Goal: Check status: Check status

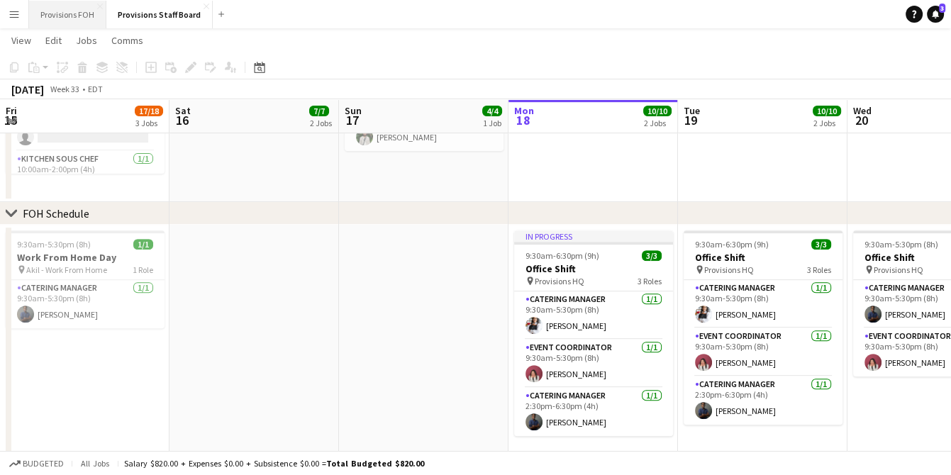
scroll to position [105, 0]
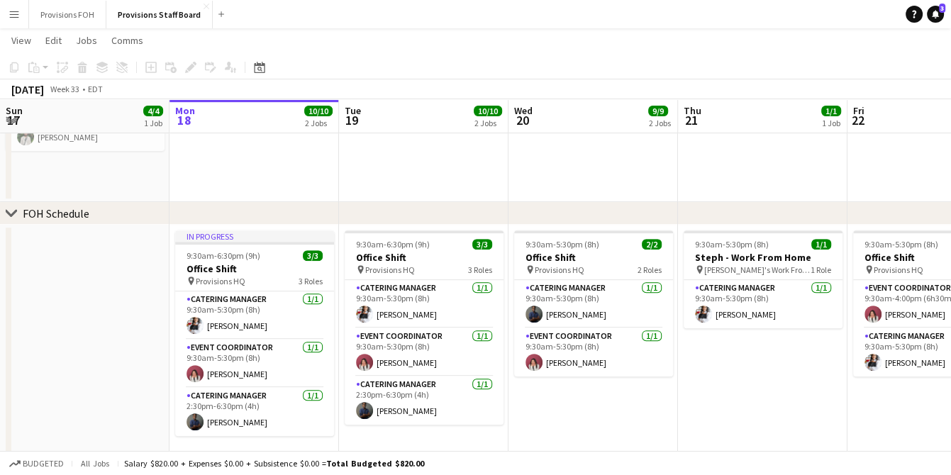
click at [1, 16] on button "Menu" at bounding box center [14, 14] width 28 height 28
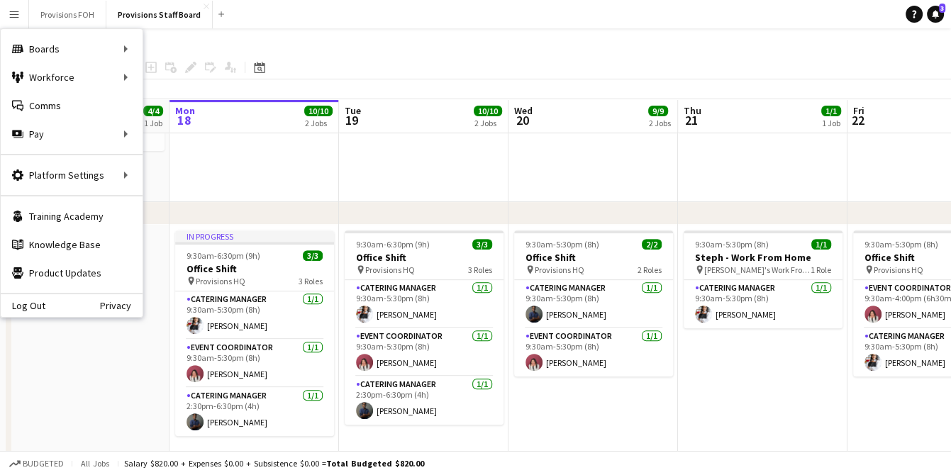
click at [368, 43] on app-page-menu "View Day view expanded Day view collapsed Month view Date picker Jump to [DATE]…" at bounding box center [475, 41] width 951 height 27
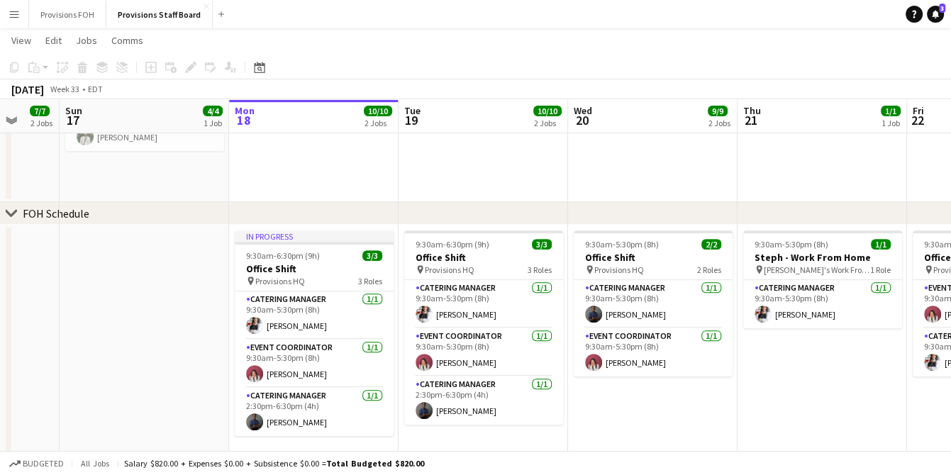
scroll to position [0, 0]
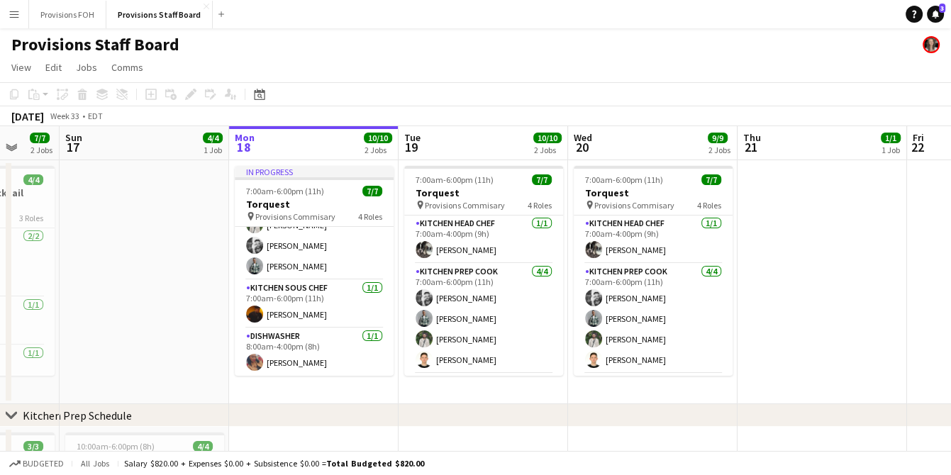
click at [15, 7] on button "Menu" at bounding box center [14, 14] width 28 height 28
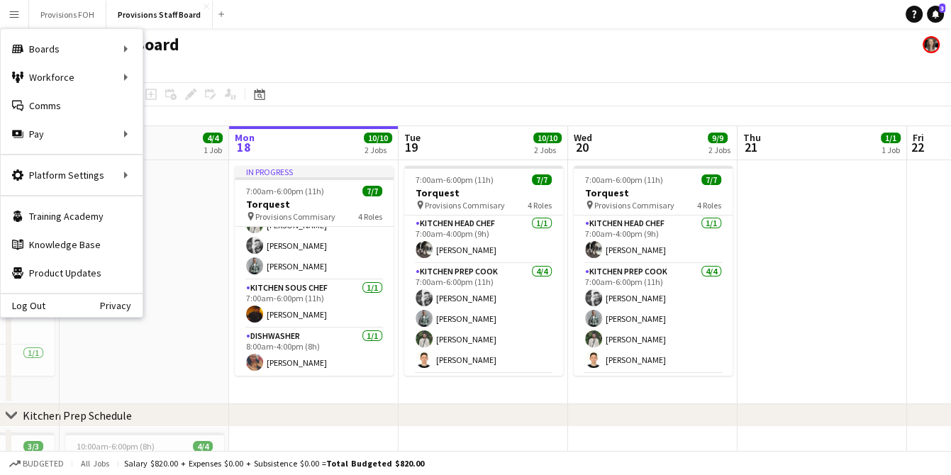
click at [389, 31] on div "Provisions Staff Board" at bounding box center [475, 41] width 951 height 27
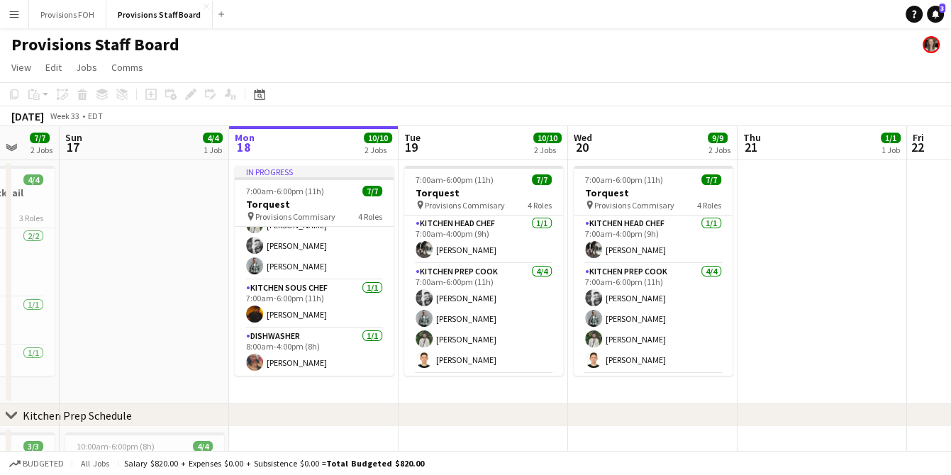
click at [387, 67] on app-page-menu "View Day view expanded Day view collapsed Month view Date picker Jump to [DATE]…" at bounding box center [475, 68] width 951 height 27
click at [272, 38] on div "Provisions Staff Board" at bounding box center [475, 41] width 951 height 27
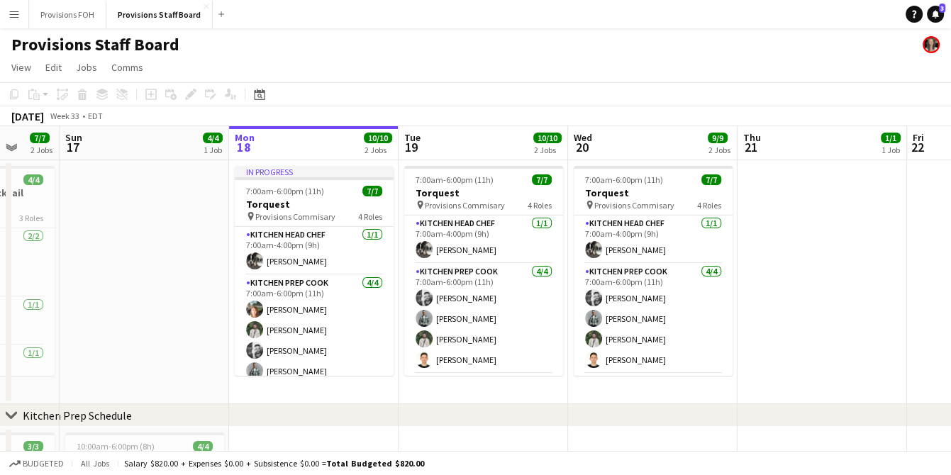
click at [301, 38] on div "Provisions Staff Board" at bounding box center [475, 41] width 951 height 27
click at [21, 15] on button "Menu" at bounding box center [14, 14] width 28 height 28
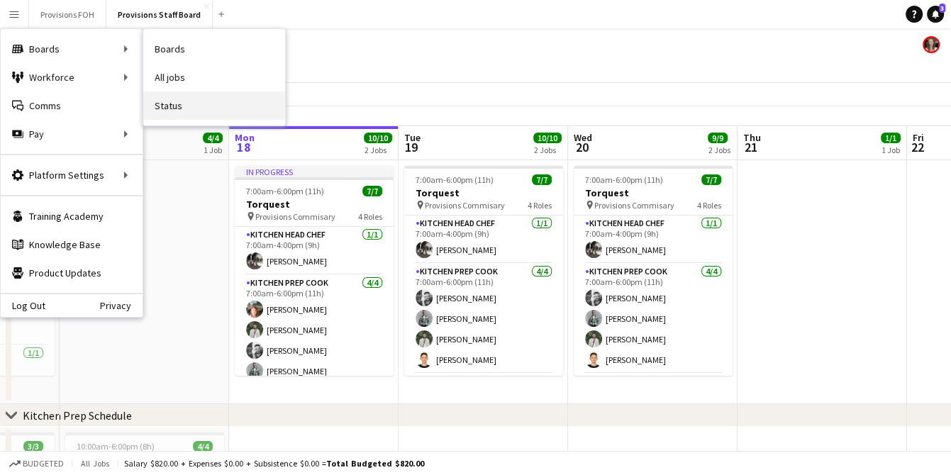
click at [191, 112] on link "Status" at bounding box center [214, 105] width 142 height 28
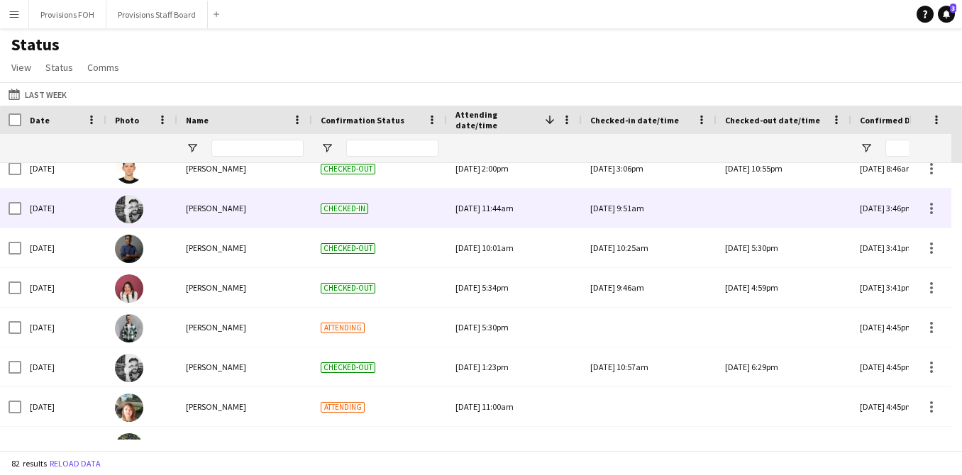
scroll to position [450, 0]
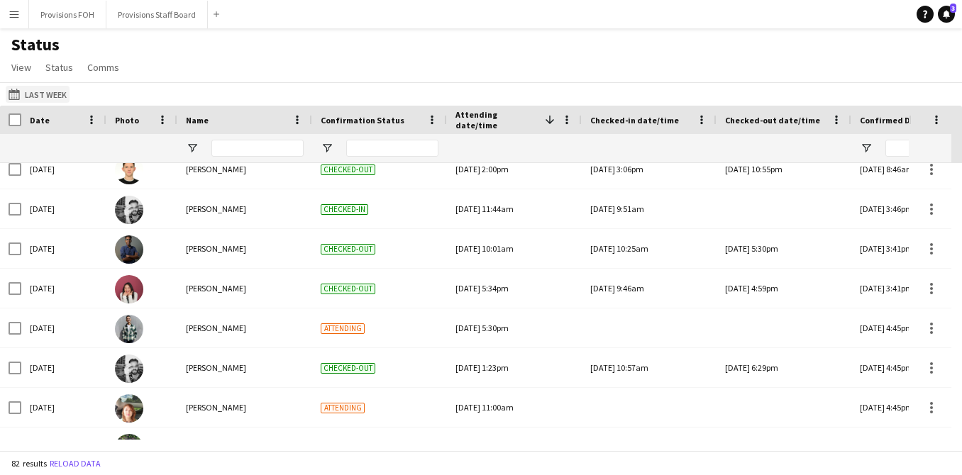
click at [46, 97] on button "Last Week Last Week" at bounding box center [38, 94] width 64 height 17
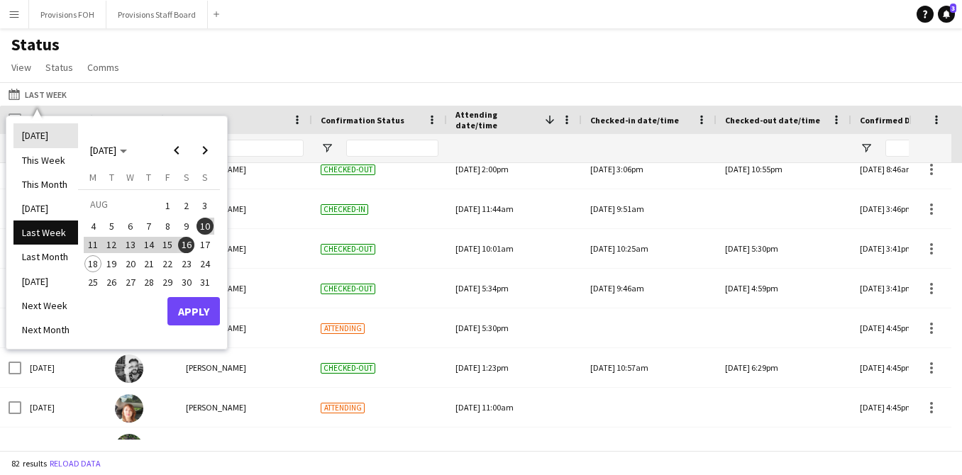
click at [33, 141] on li "[DATE]" at bounding box center [45, 135] width 65 height 24
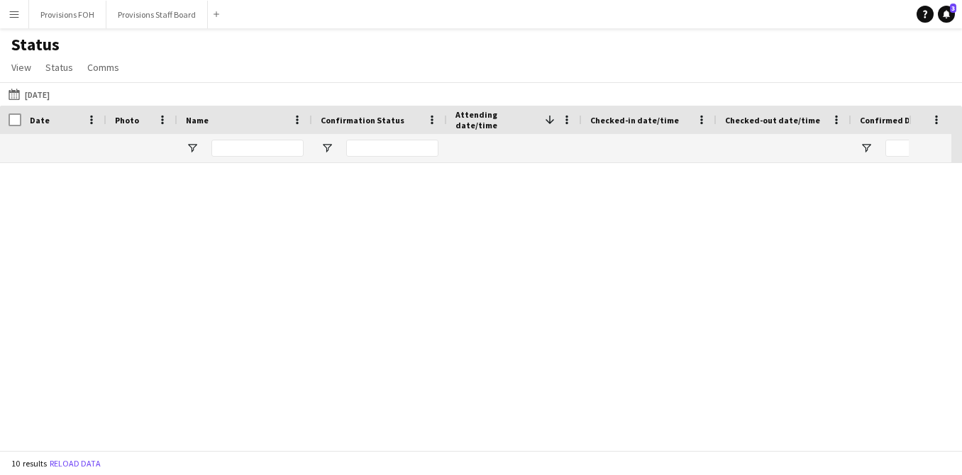
scroll to position [120, 0]
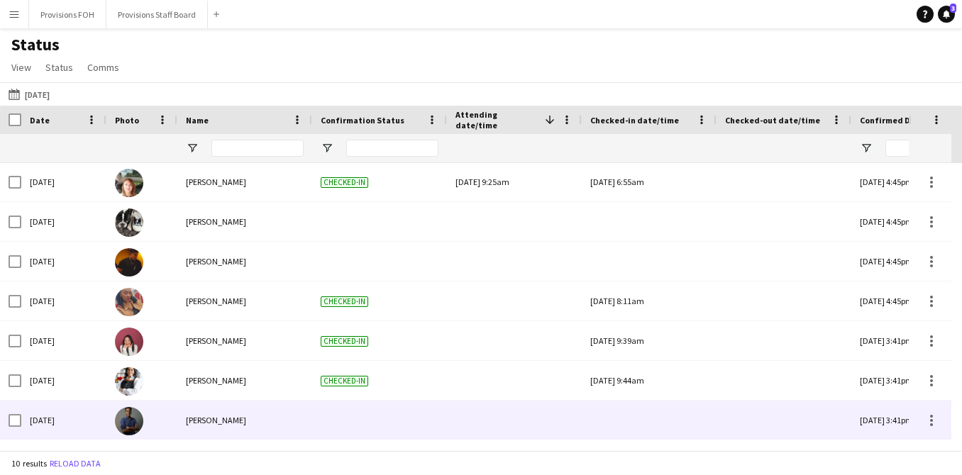
click at [627, 416] on div at bounding box center [649, 420] width 118 height 39
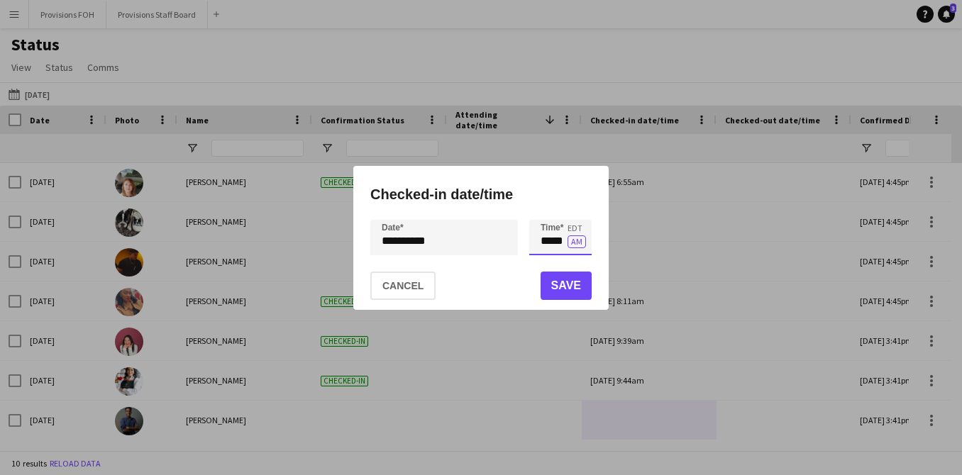
click at [554, 246] on input "*****" at bounding box center [560, 237] width 62 height 35
type input "****"
click at [575, 291] on button "Save" at bounding box center [565, 286] width 51 height 28
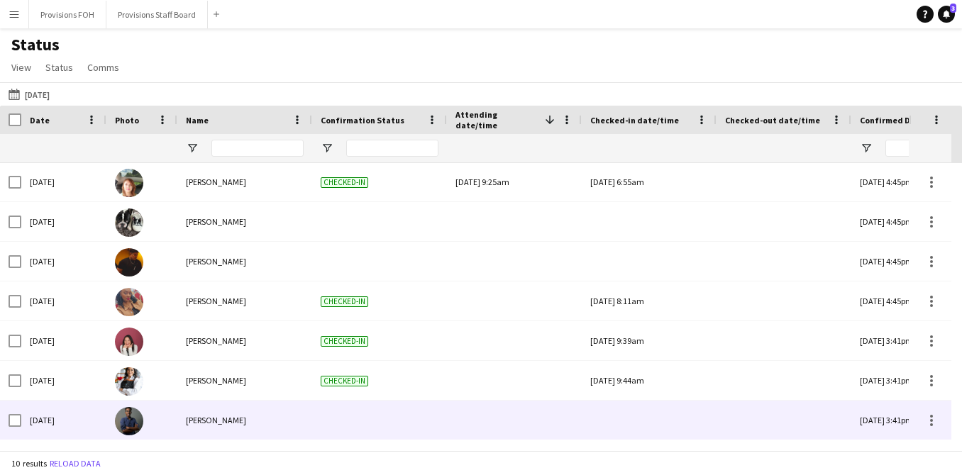
click at [609, 423] on div at bounding box center [649, 420] width 118 height 39
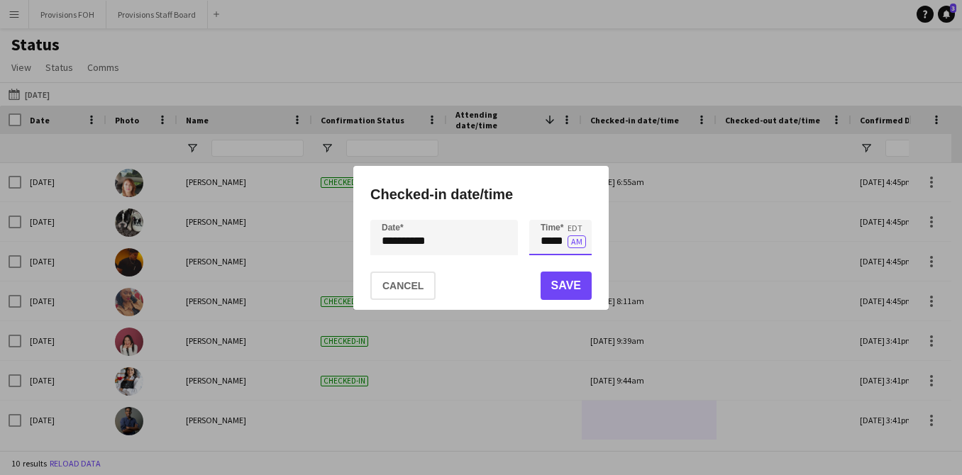
click at [546, 242] on input "*****" at bounding box center [560, 237] width 62 height 35
click at [577, 246] on button "PM" at bounding box center [576, 241] width 18 height 13
type input "*****"
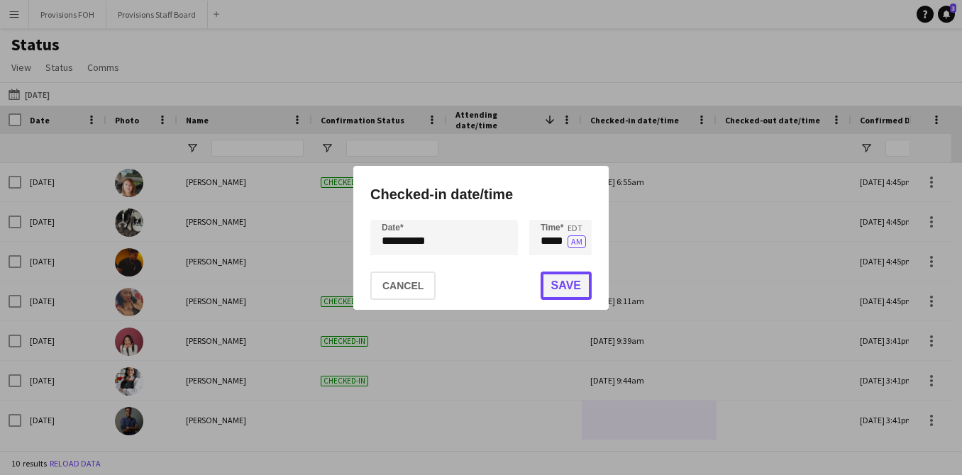
click at [562, 285] on button "Save" at bounding box center [565, 286] width 51 height 28
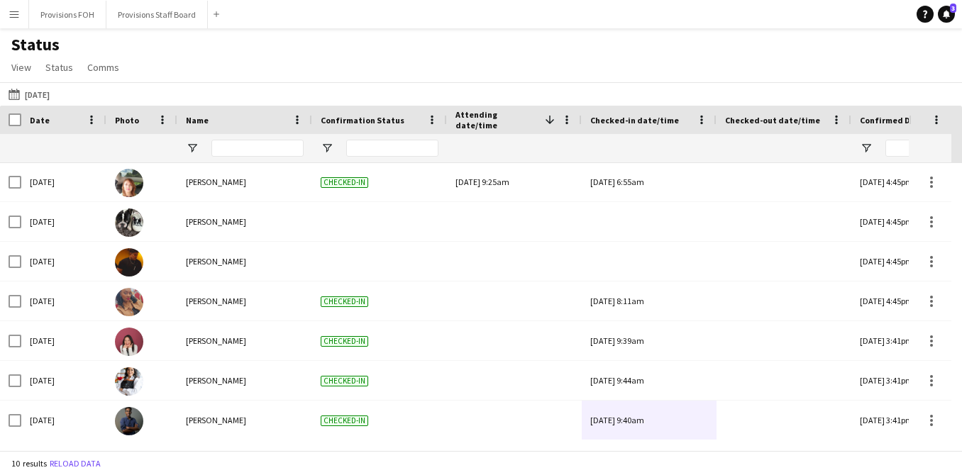
click at [469, 69] on div "Status View Views Default view New view Update view Delete view Edit name Custo…" at bounding box center [481, 58] width 962 height 48
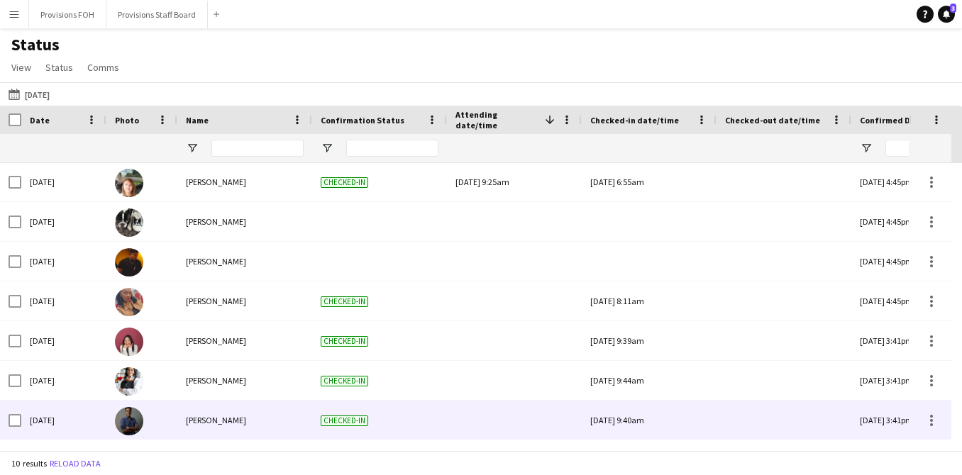
click at [766, 425] on div at bounding box center [784, 420] width 118 height 39
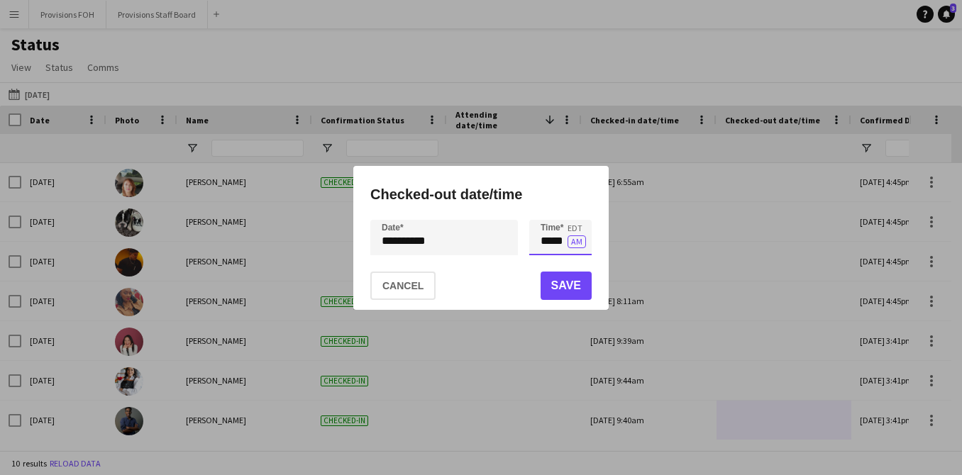
click at [558, 240] on input "*****" at bounding box center [560, 237] width 62 height 35
type input "*****"
type input "****"
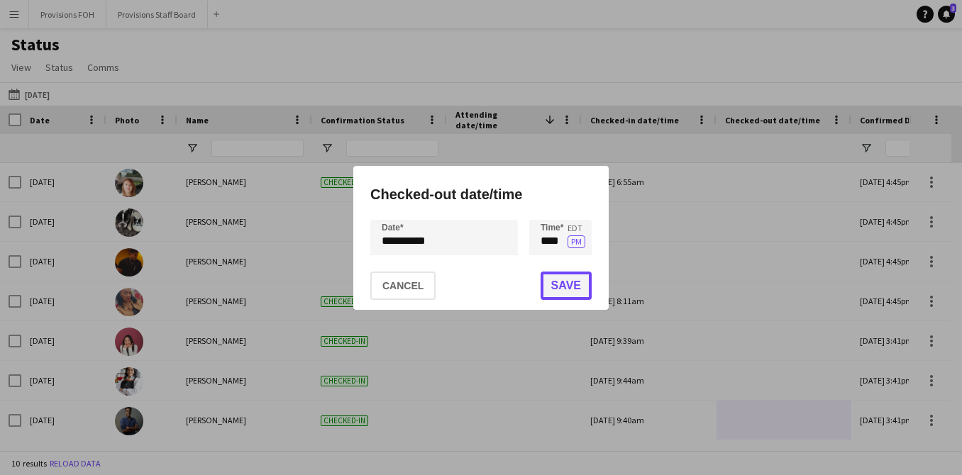
click at [565, 280] on button "Save" at bounding box center [565, 286] width 51 height 28
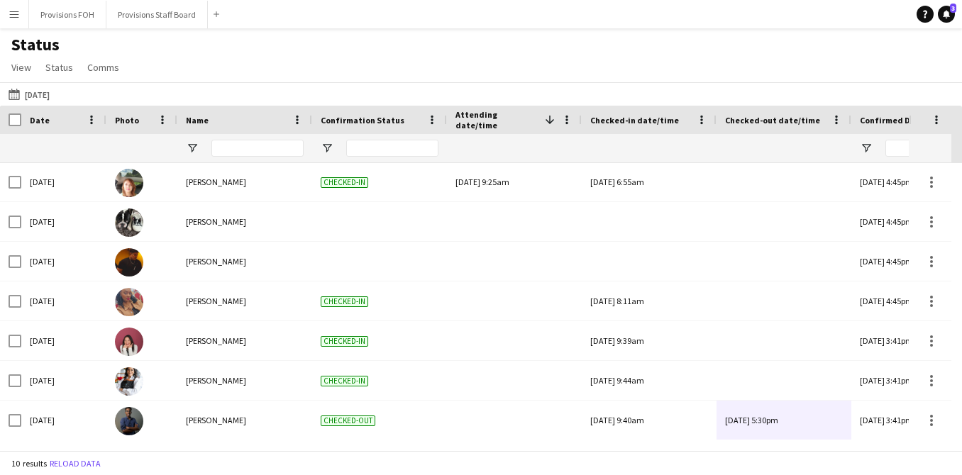
click at [3, 21] on button "Menu" at bounding box center [14, 14] width 28 height 28
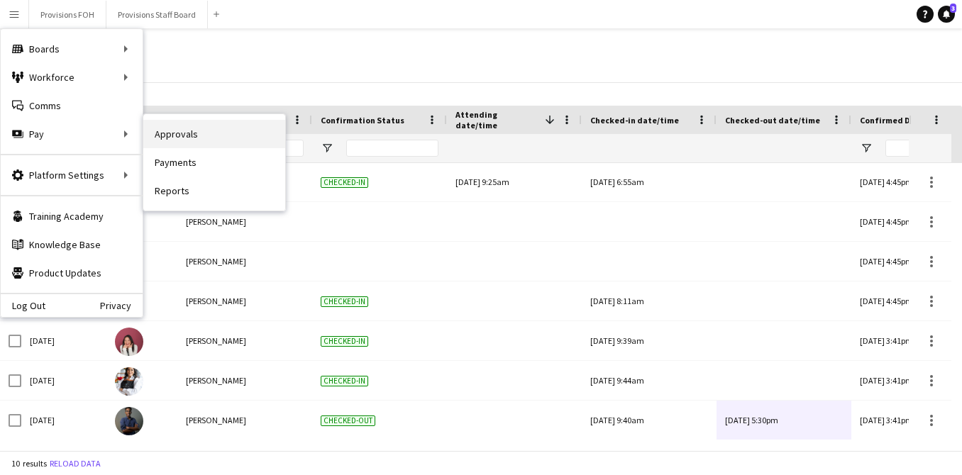
click at [201, 135] on link "Approvals" at bounding box center [214, 134] width 142 height 28
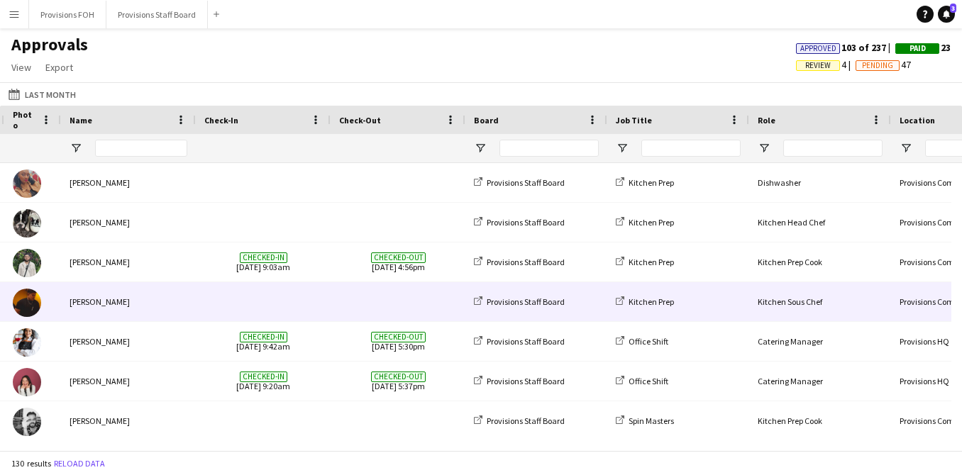
scroll to position [0, 187]
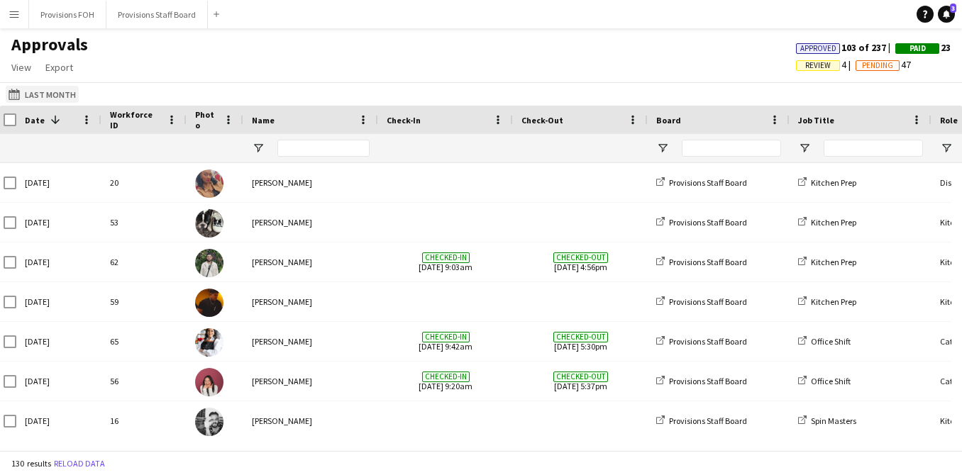
click at [48, 95] on button "Last Month Last Month" at bounding box center [42, 94] width 73 height 17
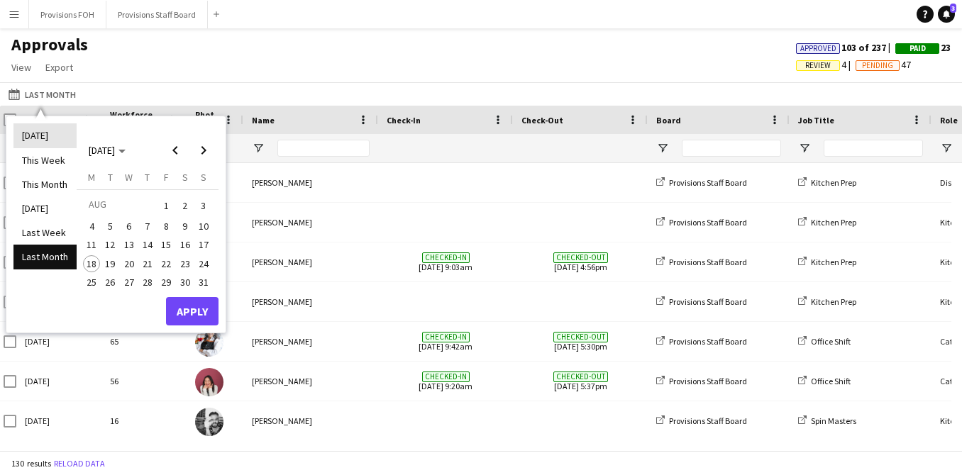
click at [26, 141] on li "[DATE]" at bounding box center [44, 135] width 63 height 24
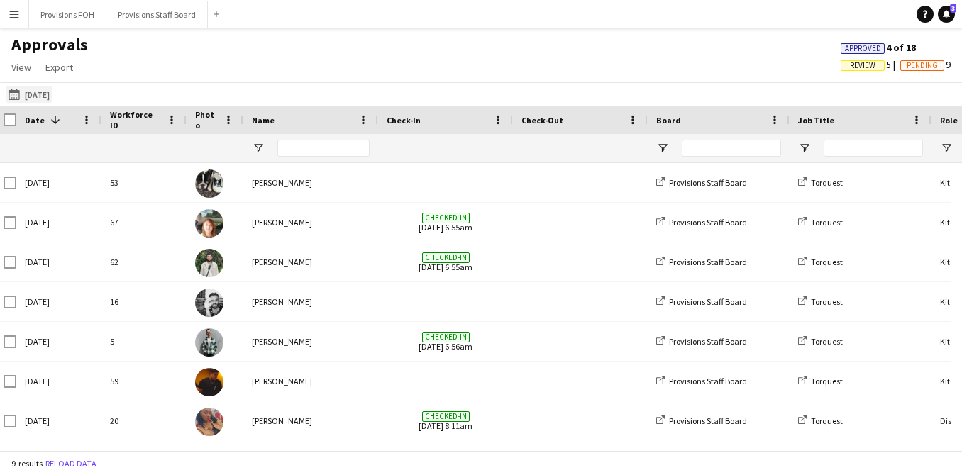
click at [31, 101] on button "Last Month [DATE]" at bounding box center [29, 94] width 47 height 17
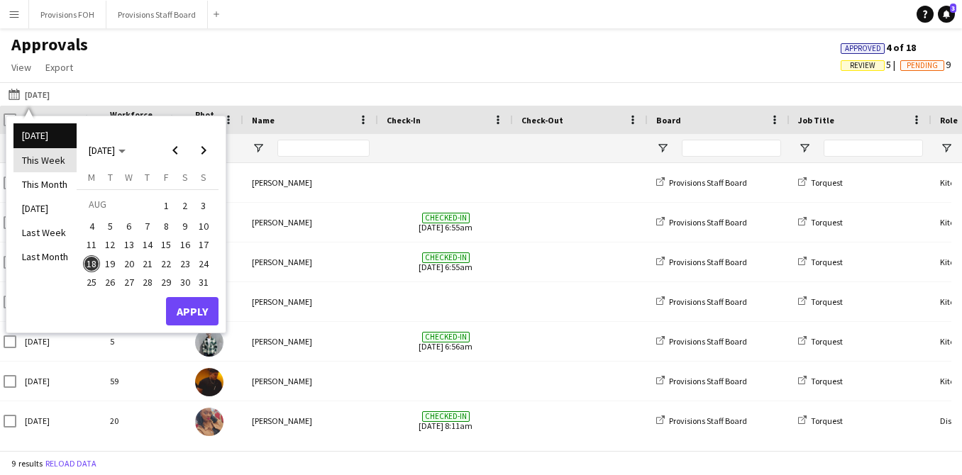
click at [35, 162] on li "This Week" at bounding box center [44, 160] width 63 height 24
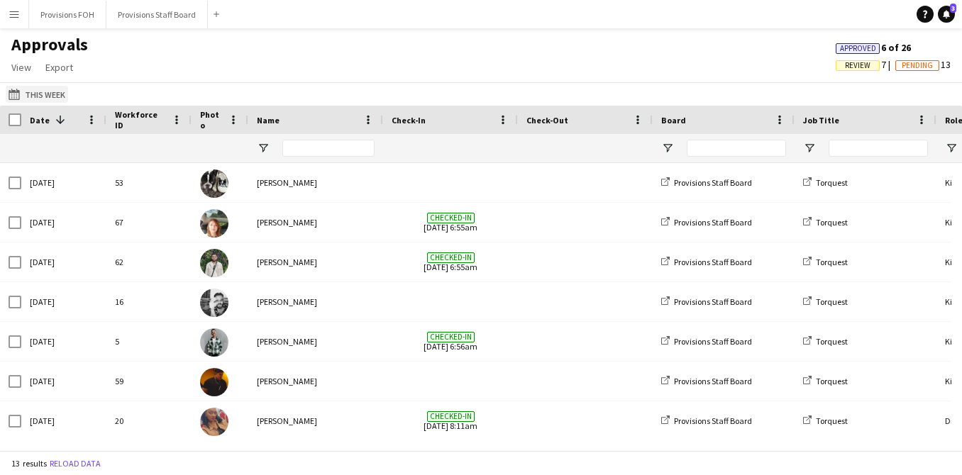
click at [39, 96] on button "Last Month This Week" at bounding box center [37, 94] width 62 height 17
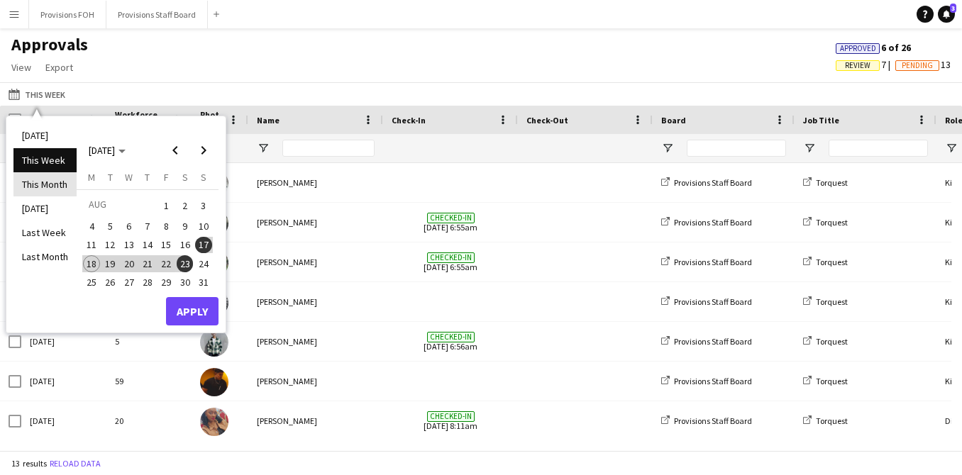
click at [58, 189] on li "This Month" at bounding box center [44, 184] width 63 height 24
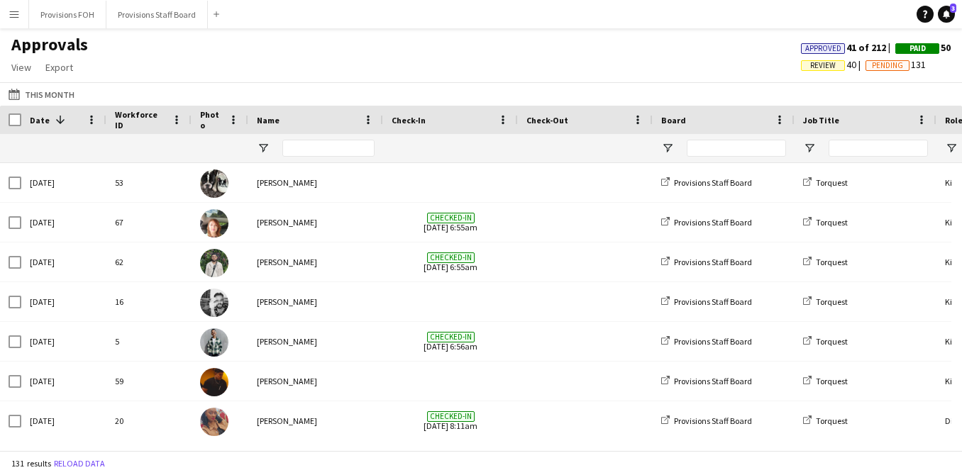
click at [7, 17] on button "Menu" at bounding box center [14, 14] width 28 height 28
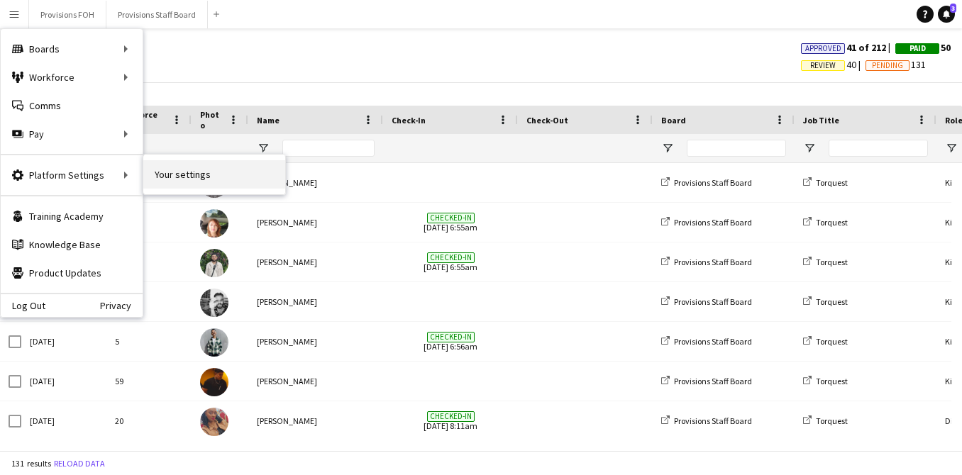
click at [188, 182] on link "Your settings" at bounding box center [214, 174] width 142 height 28
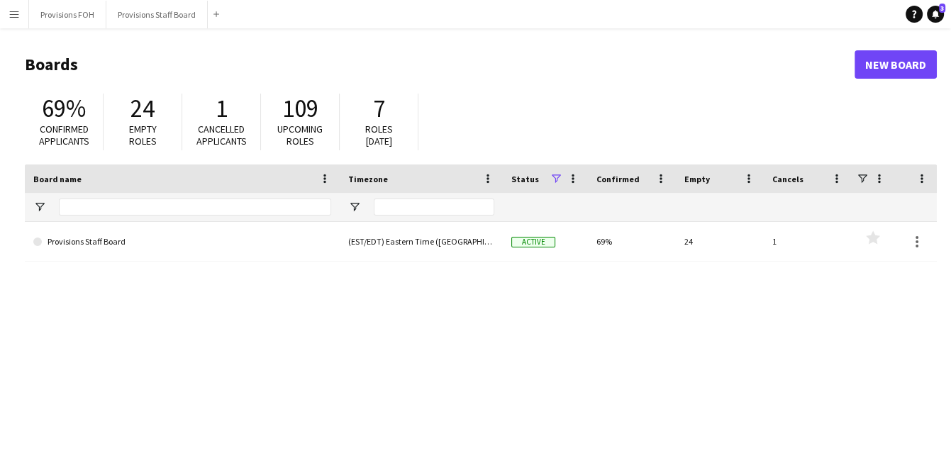
click at [18, 20] on button "Menu" at bounding box center [14, 14] width 28 height 28
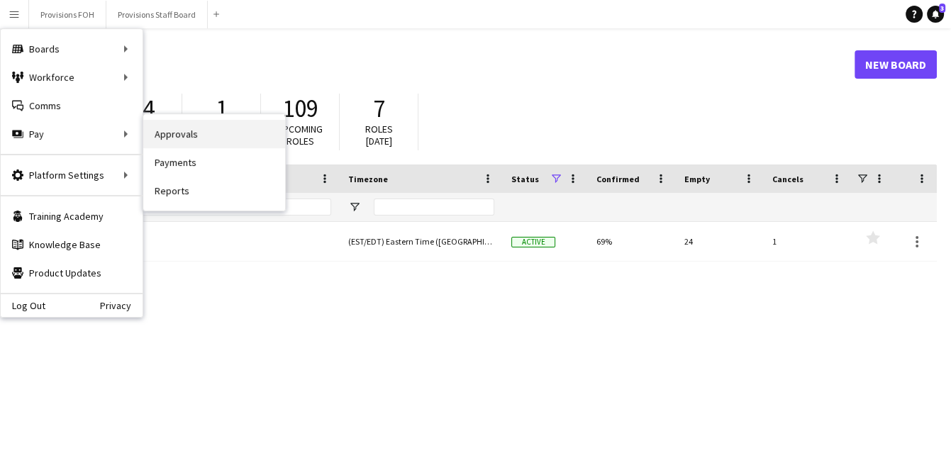
click at [196, 139] on link "Approvals" at bounding box center [214, 134] width 142 height 28
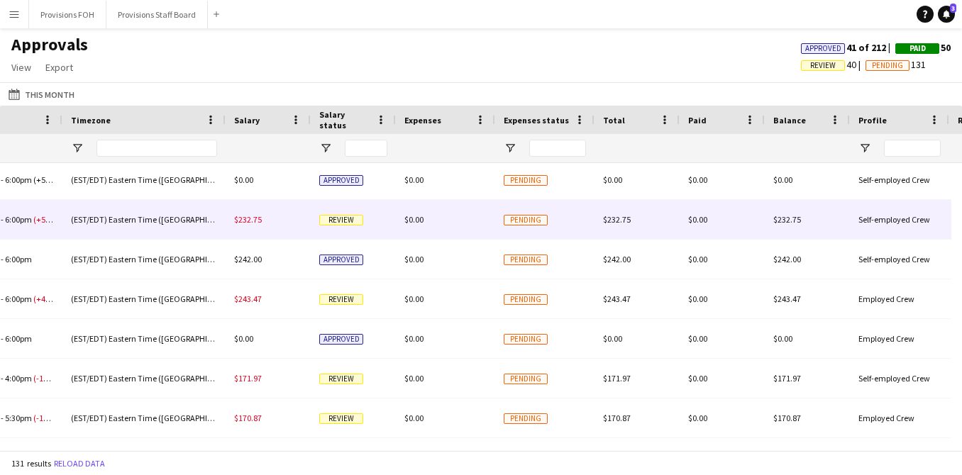
click at [333, 221] on span "Review" at bounding box center [341, 220] width 44 height 11
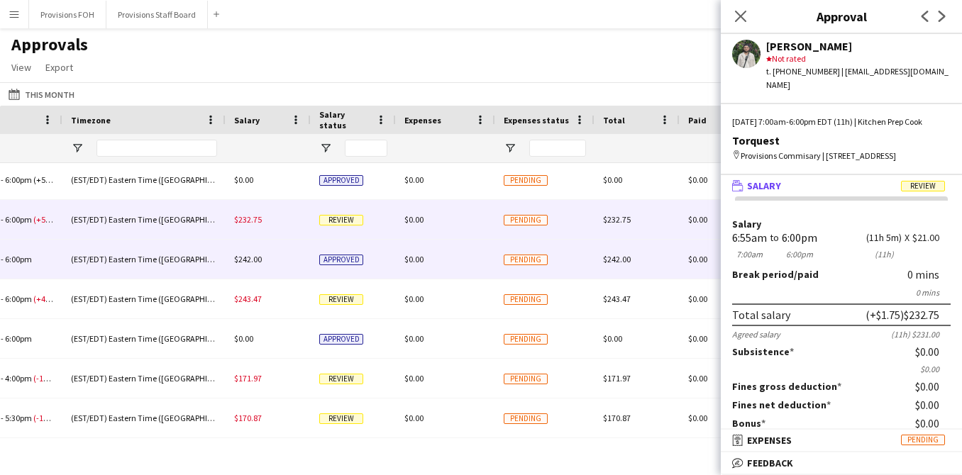
click at [335, 263] on span "Approved" at bounding box center [341, 260] width 44 height 11
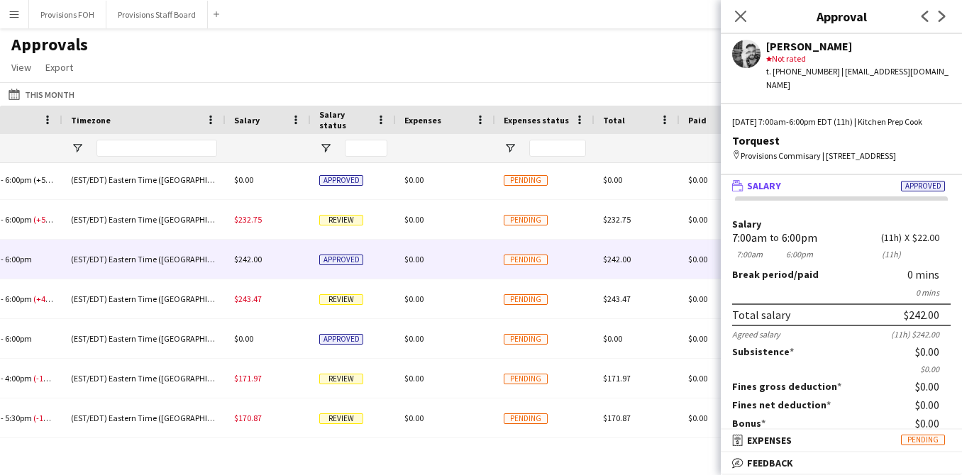
click at [318, 74] on div "Approvals View Customise view Customise filters Reset Filters Reset View Reset …" at bounding box center [481, 58] width 962 height 48
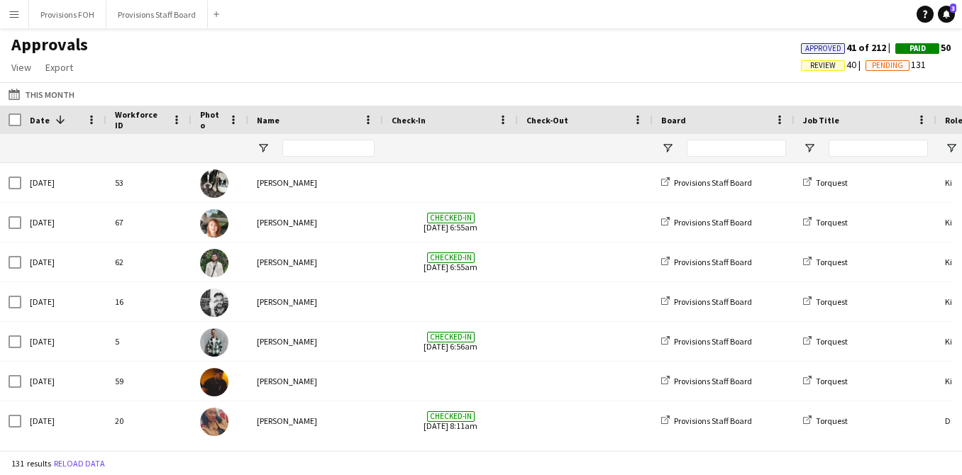
click at [15, 10] on app-icon "Menu" at bounding box center [14, 14] width 11 height 11
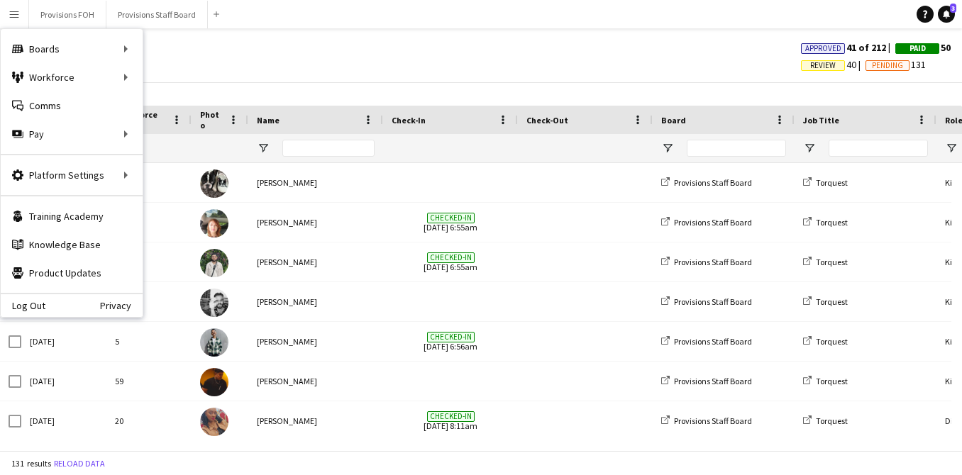
click at [468, 59] on div "Approvals View Customise view Customise filters Reset Filters Reset View Reset …" at bounding box center [481, 58] width 962 height 48
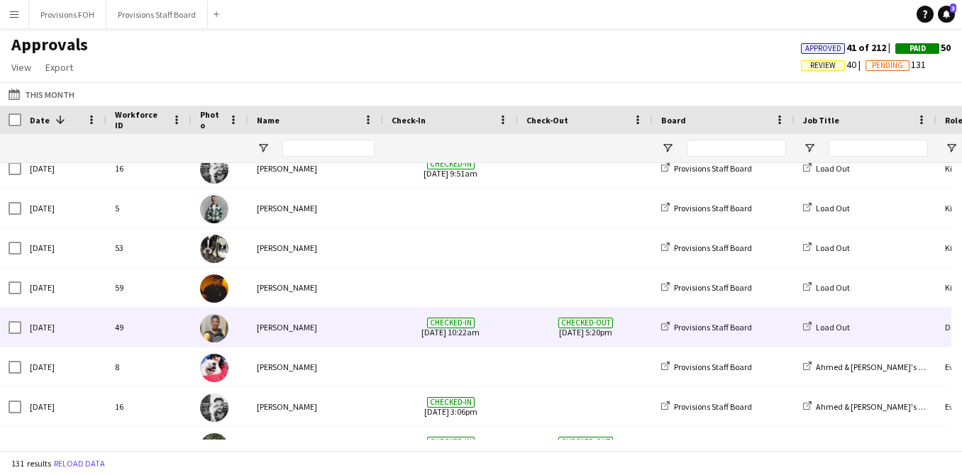
scroll to position [907, 0]
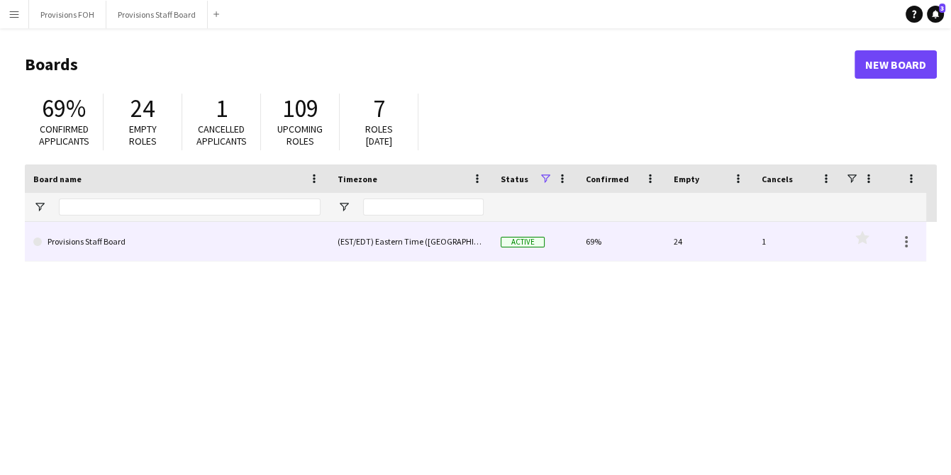
click at [186, 245] on link "Provisions Staff Board" at bounding box center [176, 242] width 287 height 40
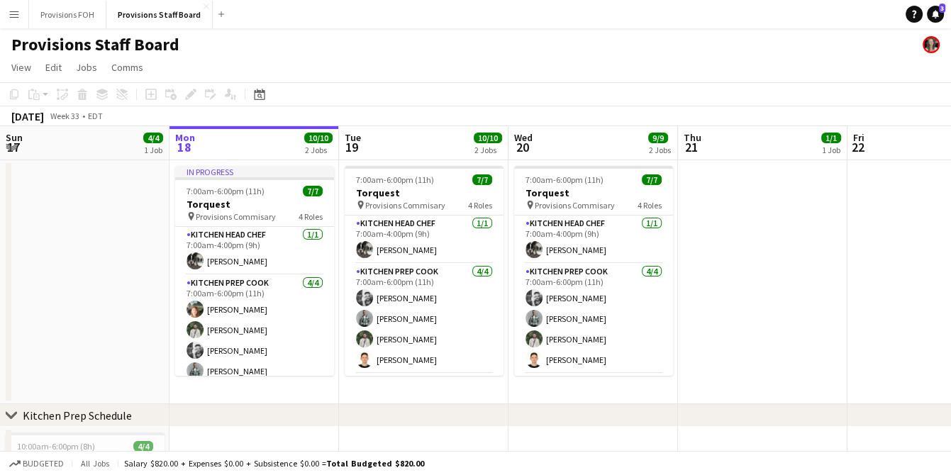
click at [10, 11] on app-icon "Menu" at bounding box center [14, 14] width 11 height 11
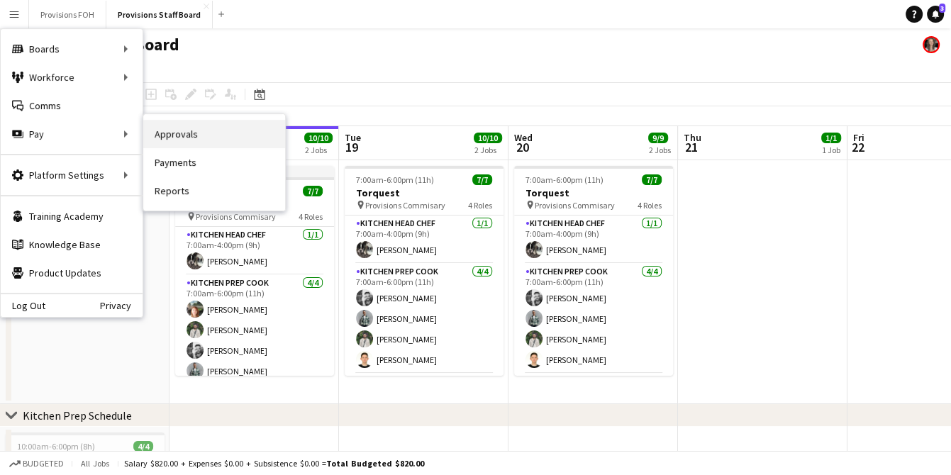
click at [180, 138] on link "Approvals" at bounding box center [214, 134] width 142 height 28
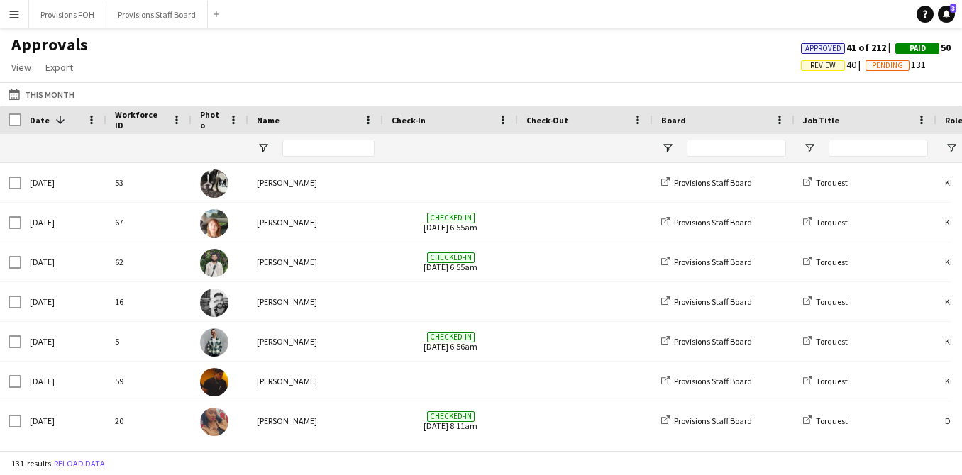
click at [15, 19] on app-icon "Menu" at bounding box center [14, 14] width 11 height 11
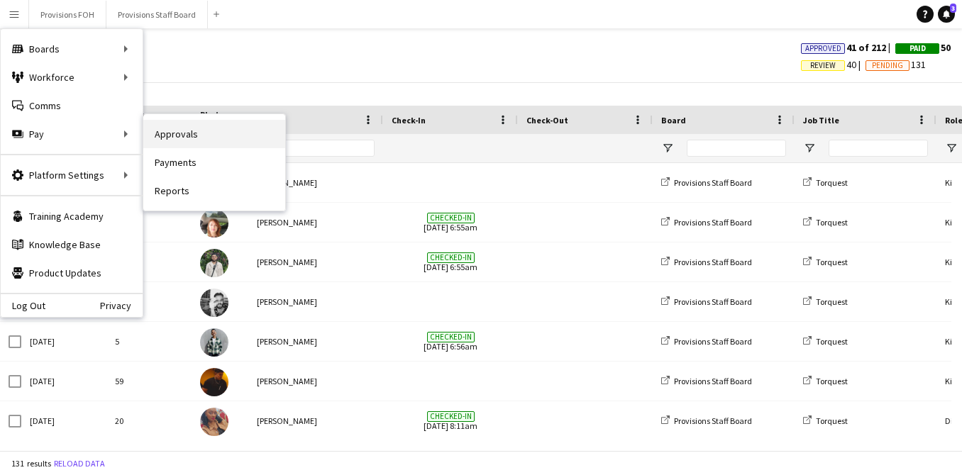
click at [179, 135] on link "Approvals" at bounding box center [214, 134] width 142 height 28
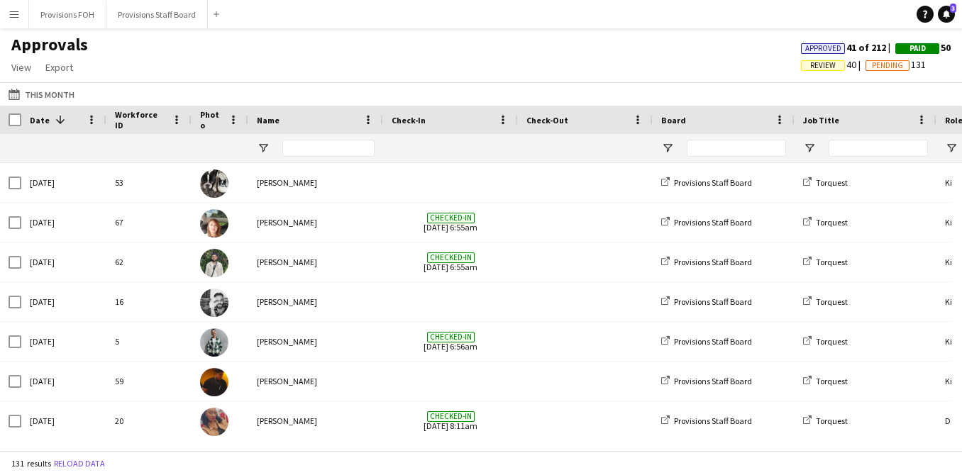
click at [16, 8] on button "Menu" at bounding box center [14, 14] width 28 height 28
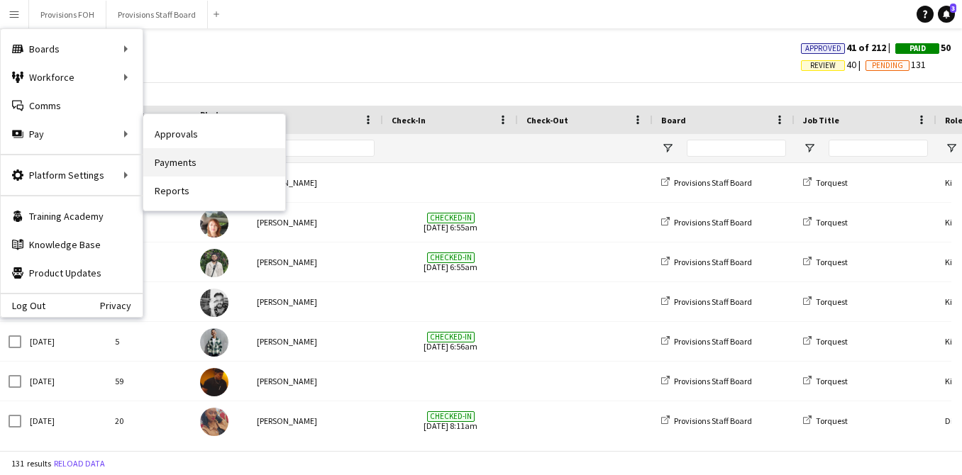
click at [177, 159] on link "Payments" at bounding box center [214, 162] width 142 height 28
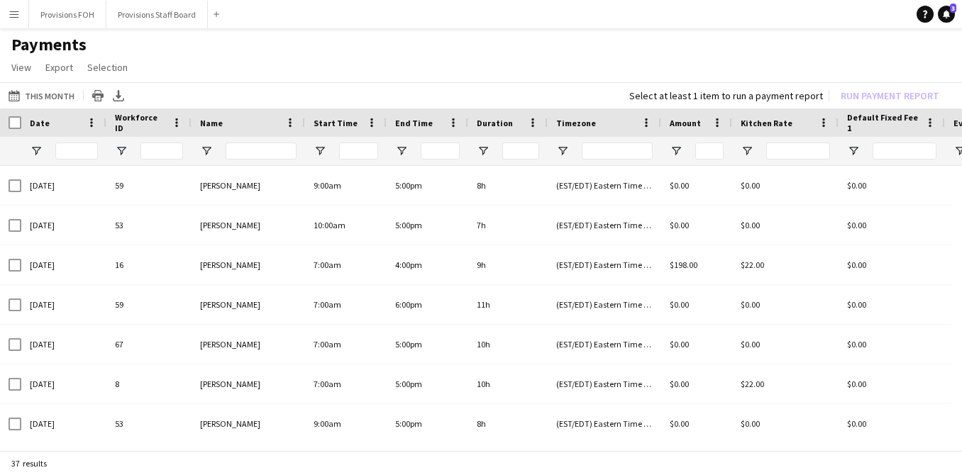
click at [265, 60] on app-page-menu "View Customise view Customise filters Reset Filters Reset View Reset All Export…" at bounding box center [481, 68] width 962 height 27
click at [216, 69] on app-page-menu "View Customise view Customise filters Reset Filters Reset View Reset All Export…" at bounding box center [481, 68] width 962 height 27
click at [213, 79] on app-page-menu "View Customise view Customise filters Reset Filters Reset View Reset All Export…" at bounding box center [481, 68] width 962 height 27
click at [454, 50] on h1 "Payments" at bounding box center [481, 44] width 962 height 21
click at [23, 16] on button "Menu" at bounding box center [14, 14] width 28 height 28
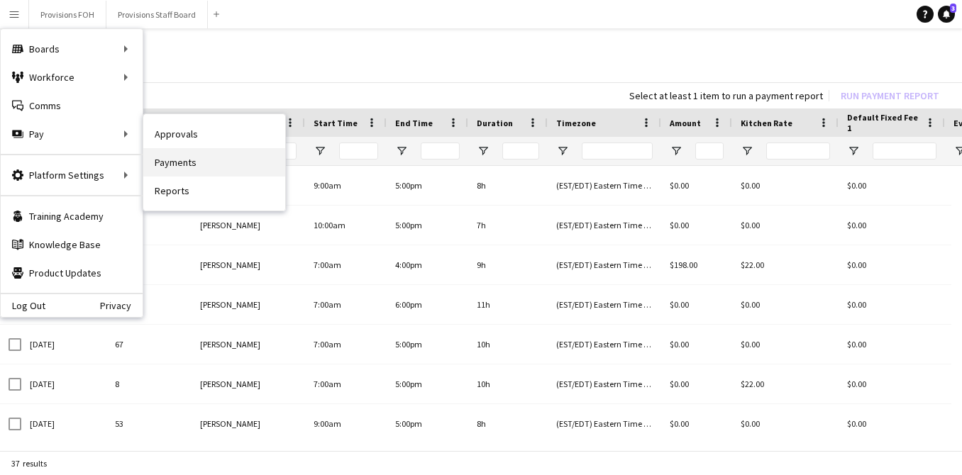
click at [191, 154] on link "Payments" at bounding box center [214, 162] width 142 height 28
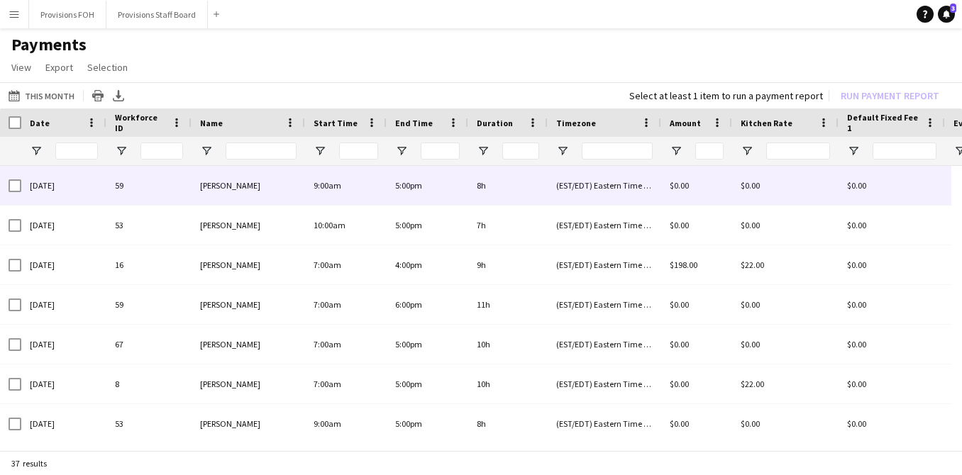
click at [13, 193] on div at bounding box center [15, 186] width 13 height 40
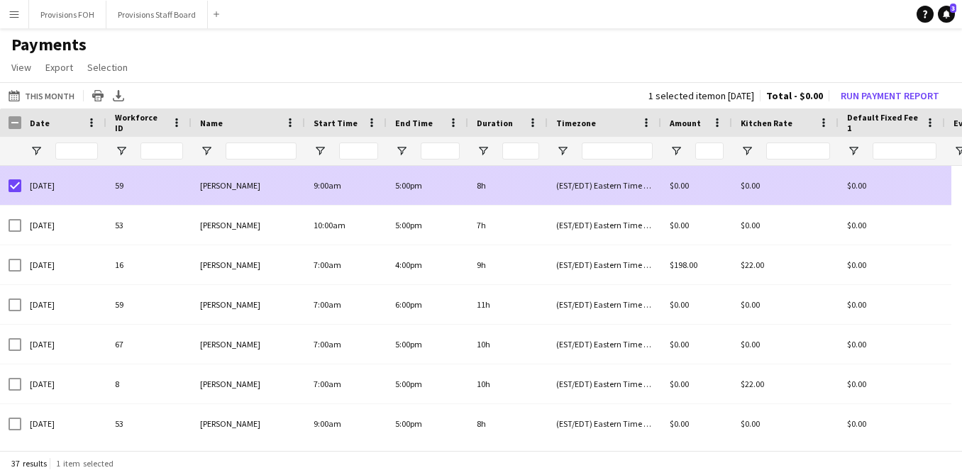
click at [17, 178] on div at bounding box center [15, 186] width 13 height 40
click at [6, 189] on div at bounding box center [10, 185] width 21 height 39
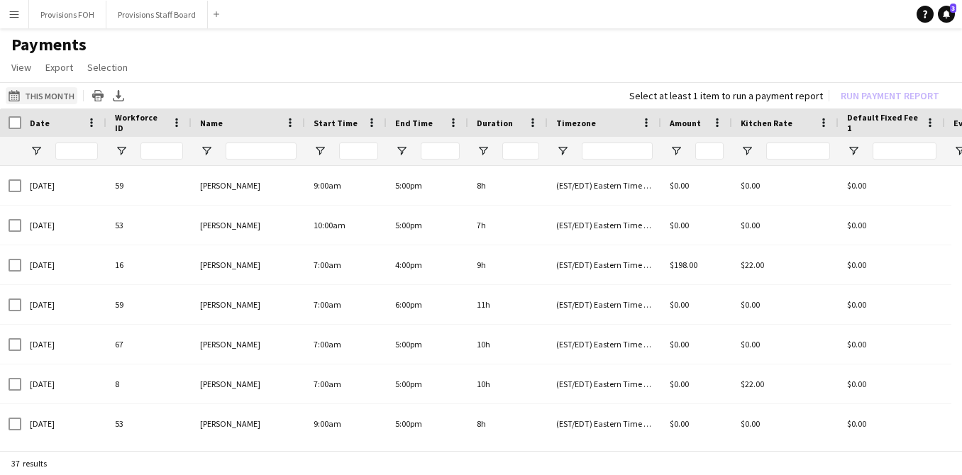
click at [23, 96] on app-icon "This Month" at bounding box center [17, 95] width 16 height 11
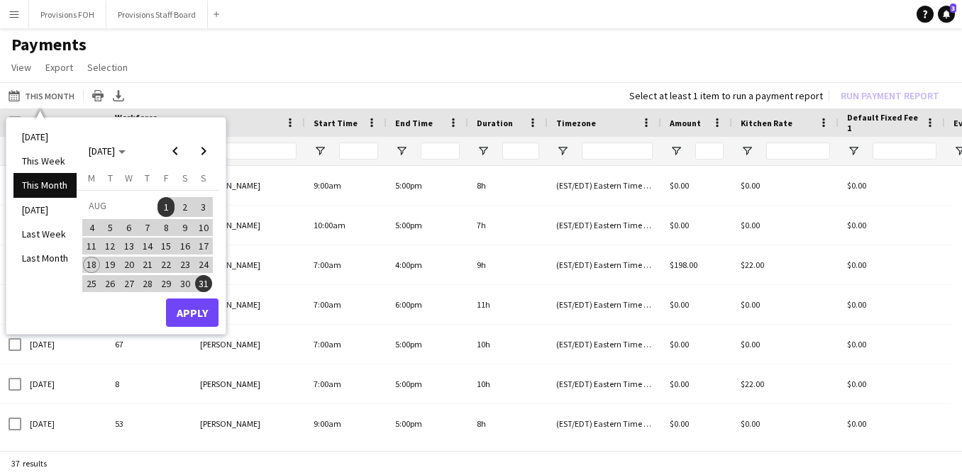
click at [111, 243] on span "12" at bounding box center [110, 246] width 17 height 17
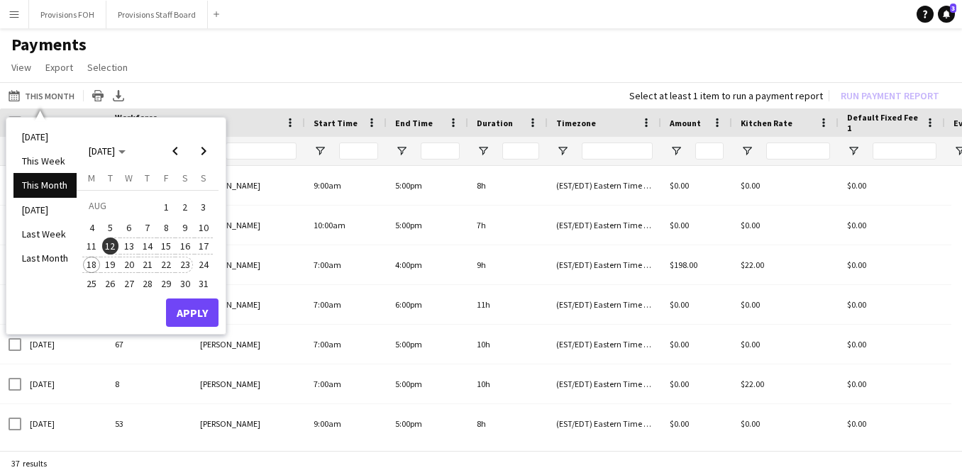
click at [184, 261] on span "23" at bounding box center [185, 265] width 17 height 17
click at [233, 67] on app-page-menu "View Customise view Customise filters Reset Filters Reset View Reset All Export…" at bounding box center [481, 68] width 962 height 27
